Goal: Transaction & Acquisition: Purchase product/service

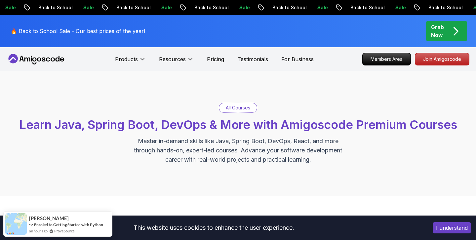
click at [442, 29] on p "Grab Now" at bounding box center [437, 31] width 13 height 16
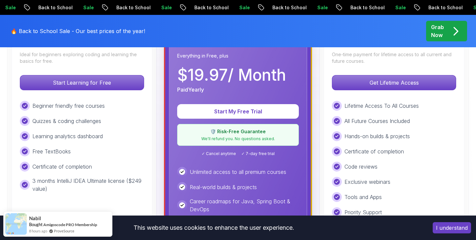
scroll to position [223, 0]
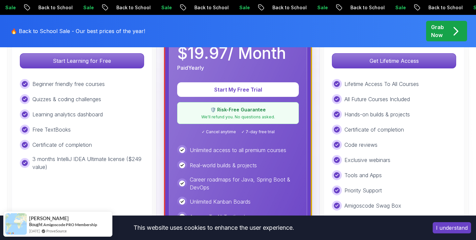
scroll to position [237, 0]
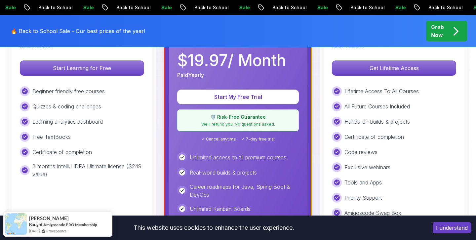
click at [265, 127] on div "🛡️ Risk-Free Guarantee We'll refund you. No questions asked." at bounding box center [238, 120] width 122 height 22
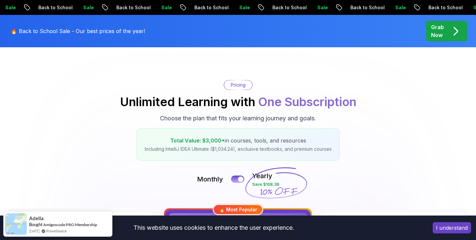
scroll to position [0, 0]
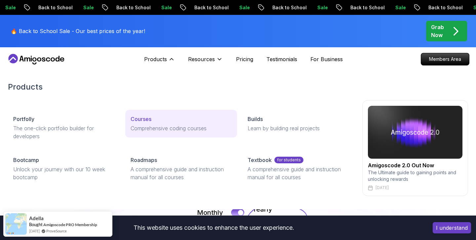
click at [139, 117] on p "Courses" at bounding box center [141, 119] width 21 height 8
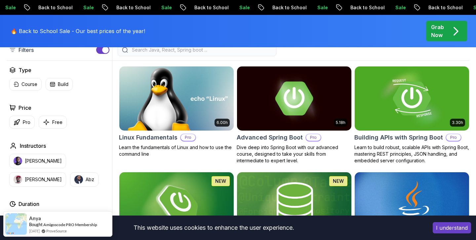
scroll to position [188, 0]
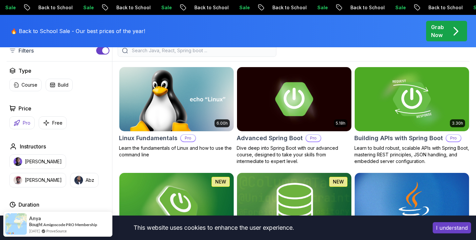
click at [28, 125] on p "Pro" at bounding box center [27, 123] width 8 height 7
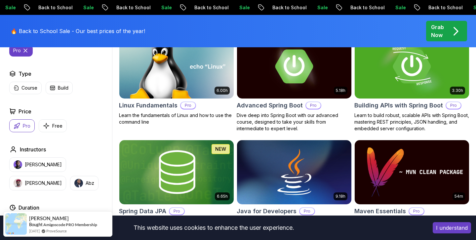
scroll to position [213, 0]
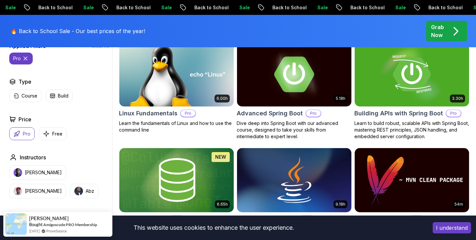
click at [333, 101] on img at bounding box center [294, 74] width 120 height 67
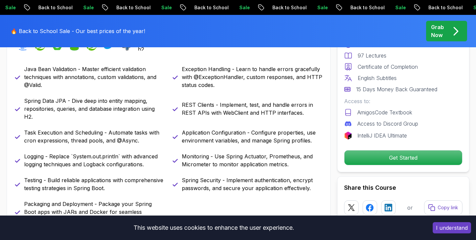
scroll to position [317, 0]
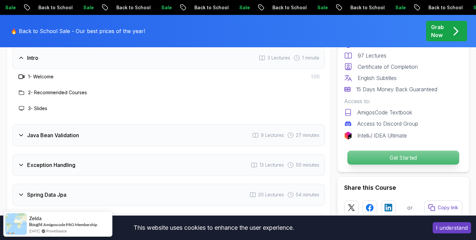
click at [360, 160] on p "Get Started" at bounding box center [404, 158] width 112 height 14
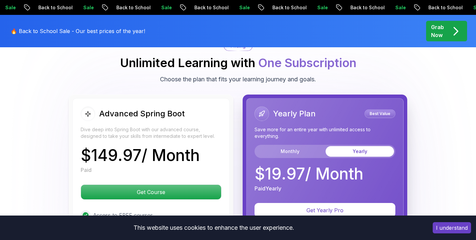
scroll to position [1474, 0]
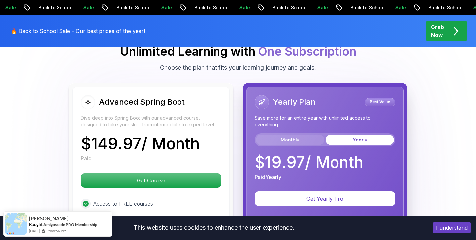
click at [295, 135] on button "Monthly" at bounding box center [290, 140] width 68 height 11
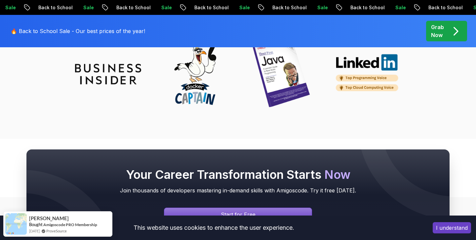
scroll to position [2771, 0]
